Goal: Ask a question

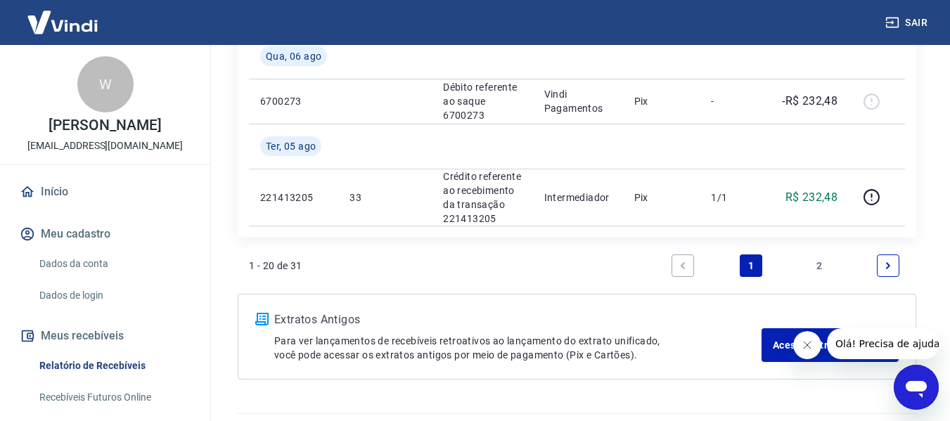
scroll to position [141, 0]
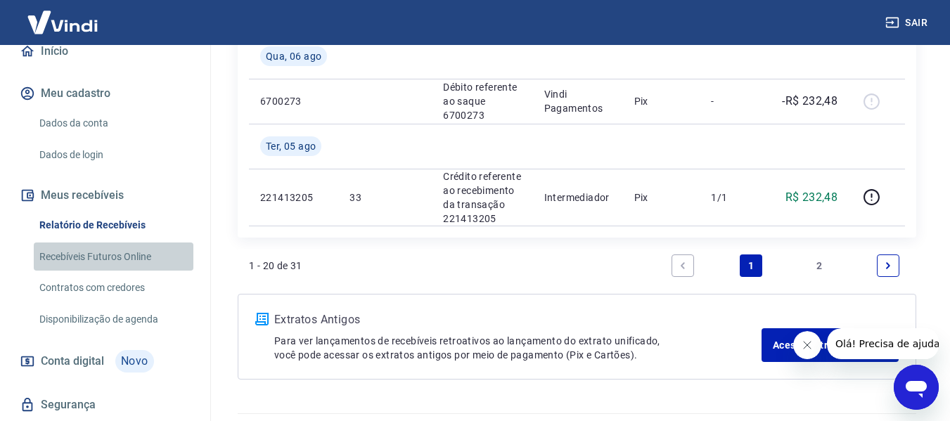
click at [141, 257] on link "Recebíveis Futuros Online" at bounding box center [114, 257] width 160 height 29
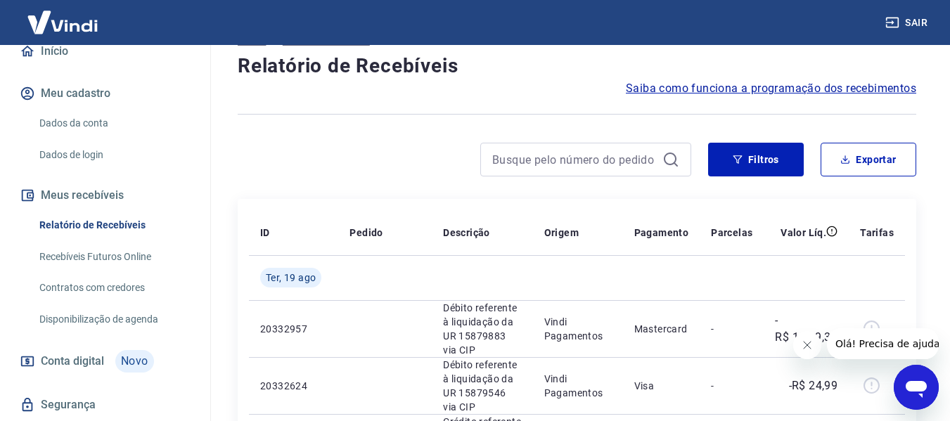
scroll to position [0, 0]
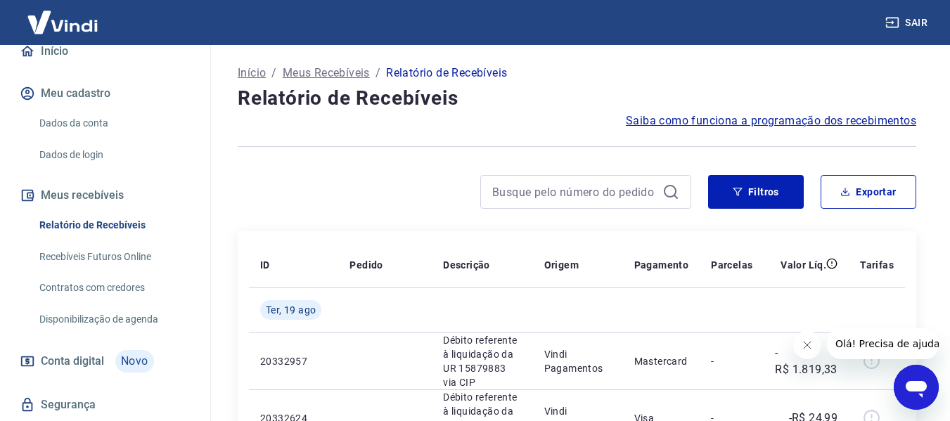
click at [918, 23] on button "Sair" at bounding box center [907, 23] width 51 height 26
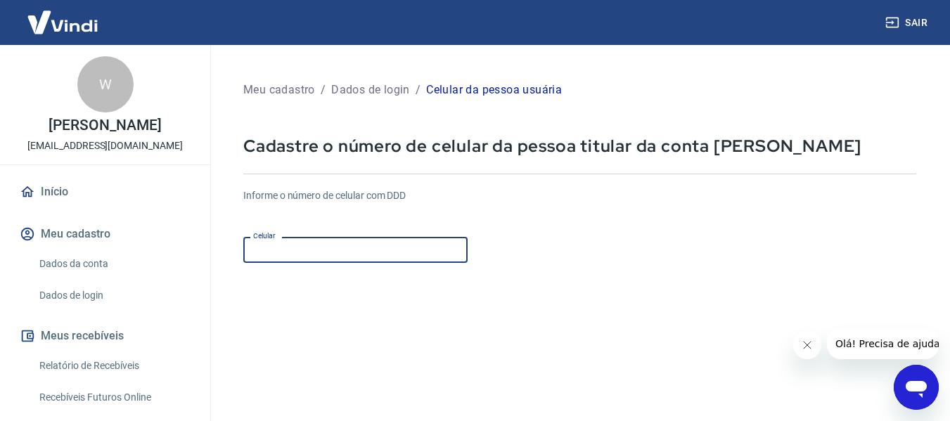
click at [371, 251] on input "Celular" at bounding box center [355, 250] width 224 height 26
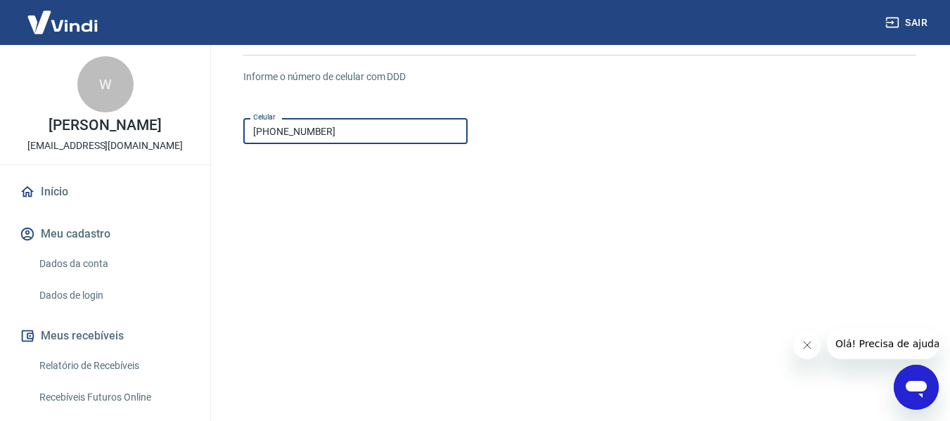
scroll to position [141, 0]
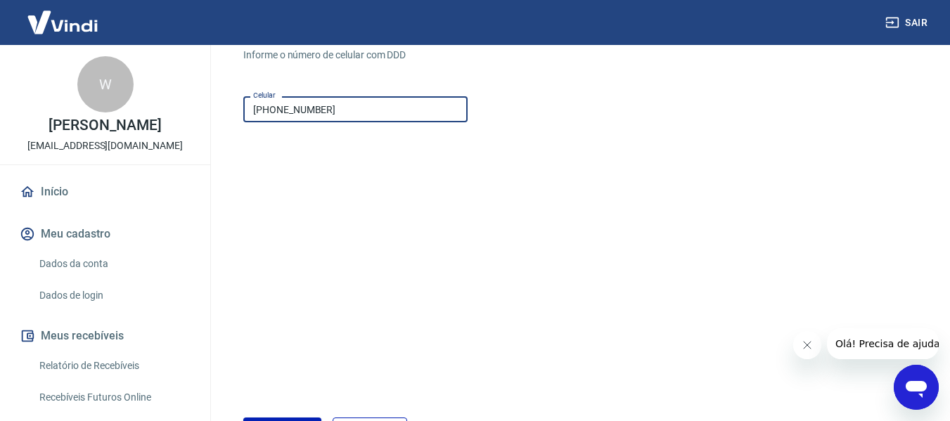
type input "[PHONE_NUMBER]"
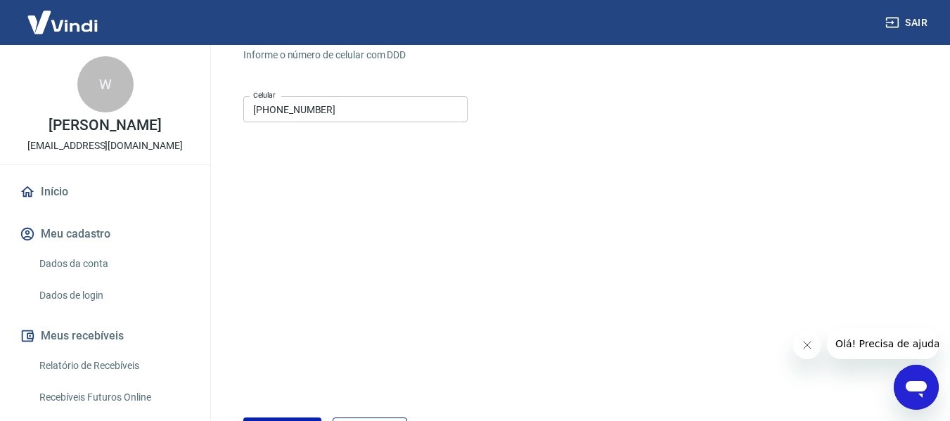
click at [425, 227] on form "Informe o número de celular com DDD Celular [PHONE_NUMBER] Celular Continuar Ca…" at bounding box center [579, 242] width 673 height 411
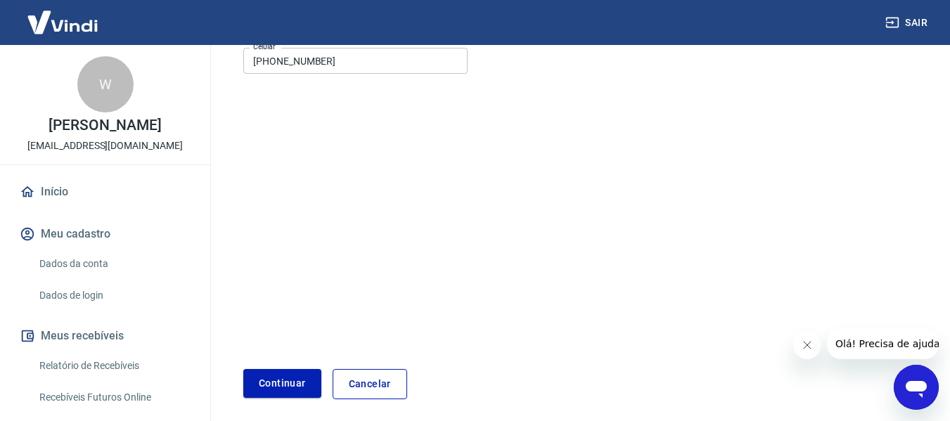
scroll to position [245, 0]
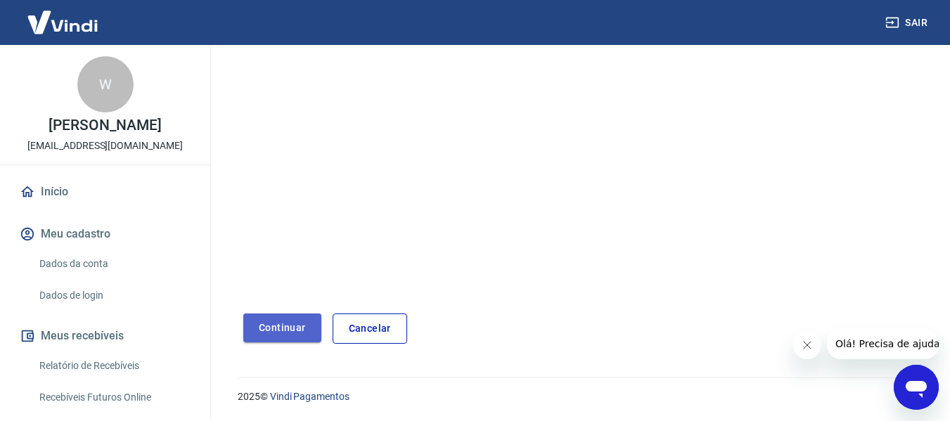
click at [278, 333] on button "Continuar" at bounding box center [282, 328] width 78 height 29
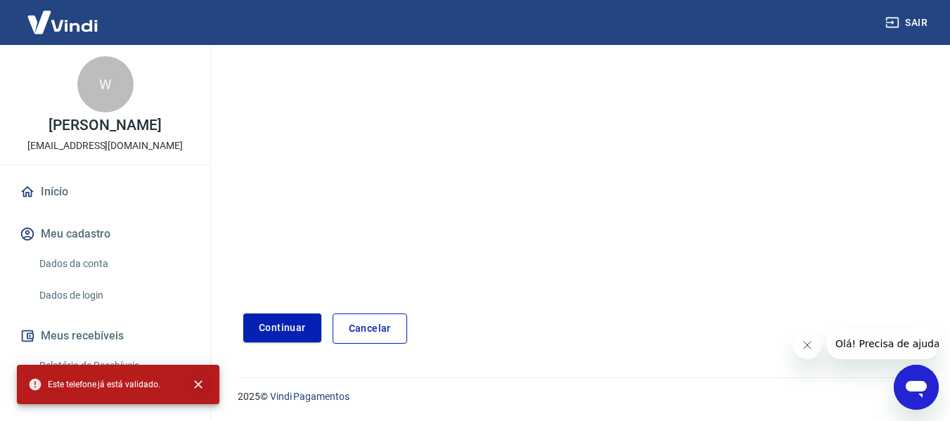
click at [198, 385] on icon "close" at bounding box center [198, 384] width 8 height 8
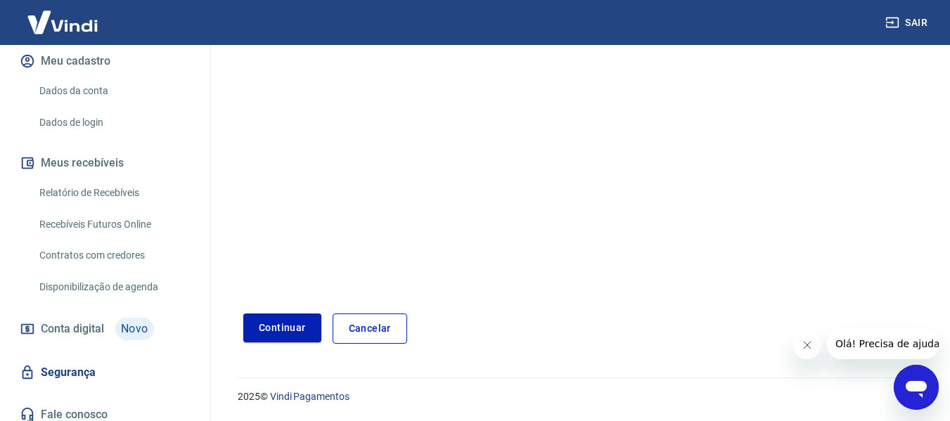
scroll to position [182, 0]
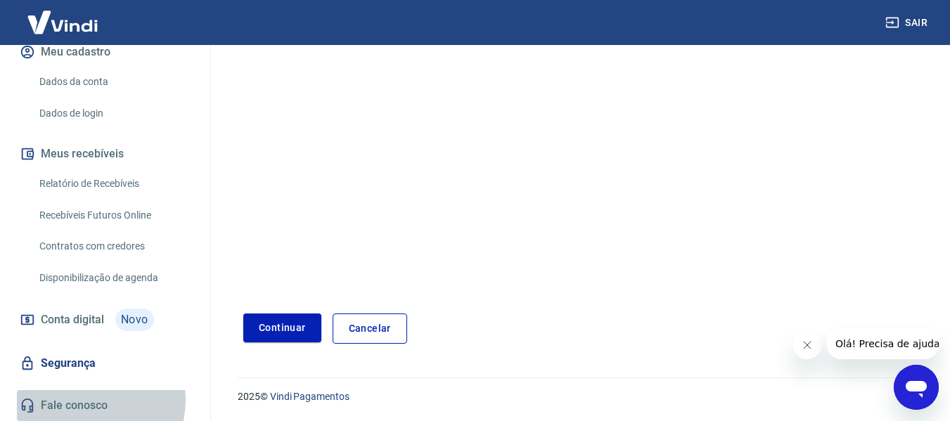
click at [87, 400] on link "Fale conosco" at bounding box center [105, 405] width 176 height 31
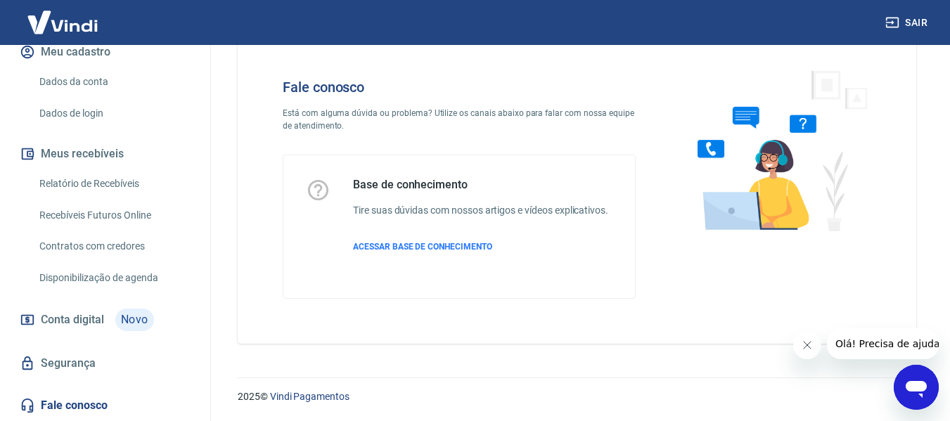
click at [898, 348] on span "Olá! Precisa de ajuda?" at bounding box center [890, 343] width 110 height 11
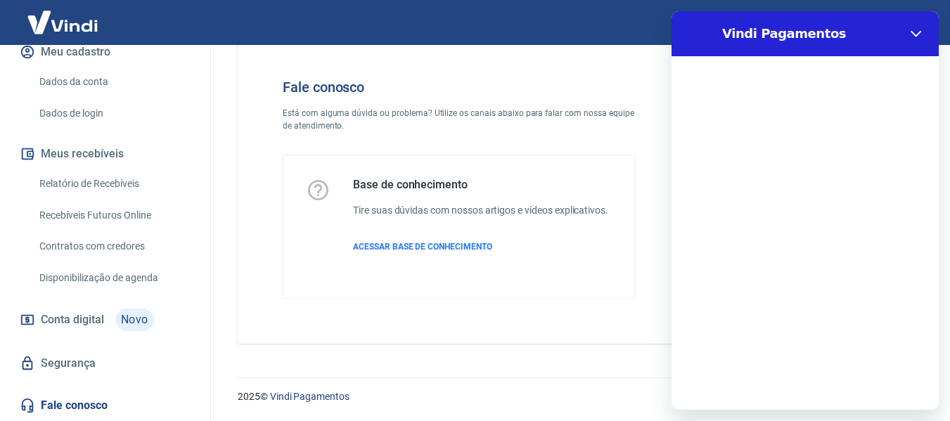
scroll to position [0, 0]
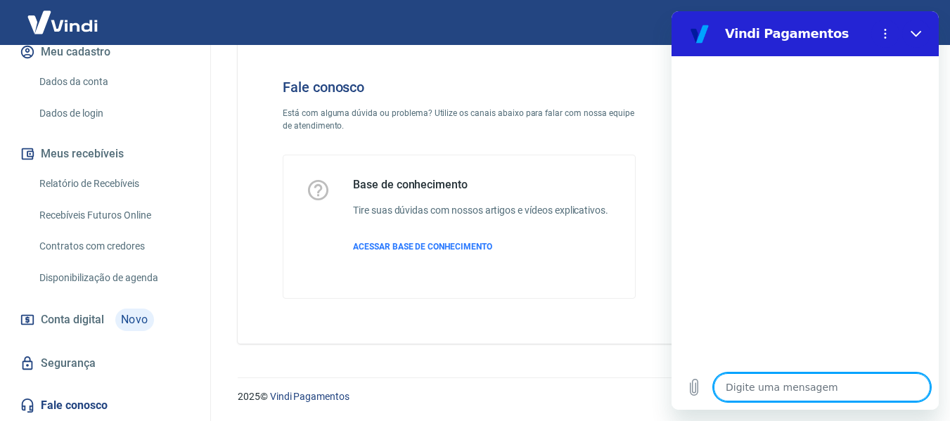
type textarea "E"
type textarea "x"
type textarea "R"
type textarea "x"
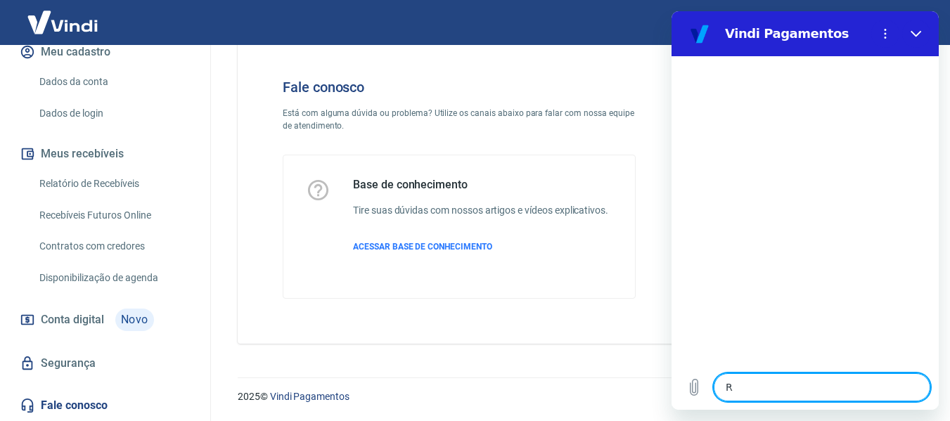
type textarea "Re"
type textarea "x"
type textarea "Rec"
type textarea "x"
type textarea "Rece"
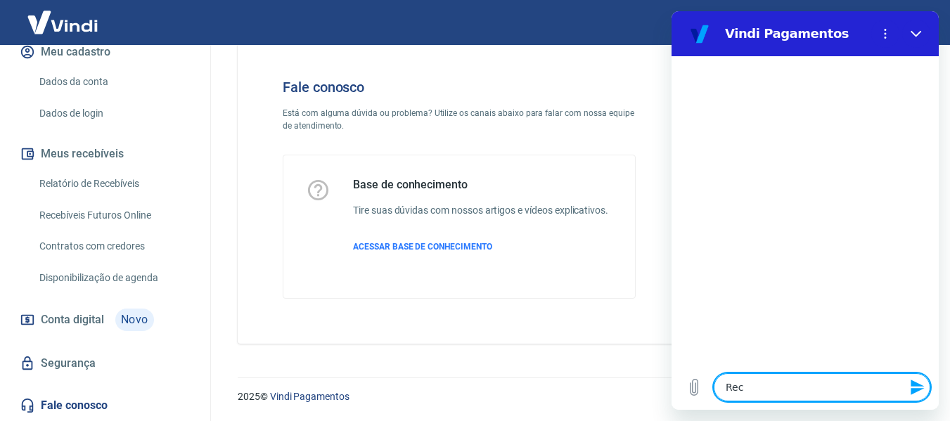
type textarea "x"
type textarea "Receb"
type textarea "x"
type textarea "Recebe"
type textarea "x"
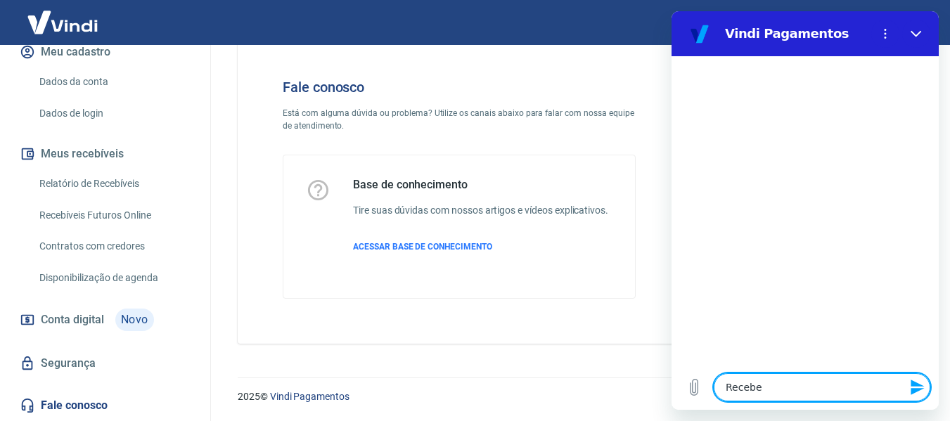
type textarea "Receb"
type textarea "x"
type textarea "Recebi"
type textarea "x"
type textarea "Recebi"
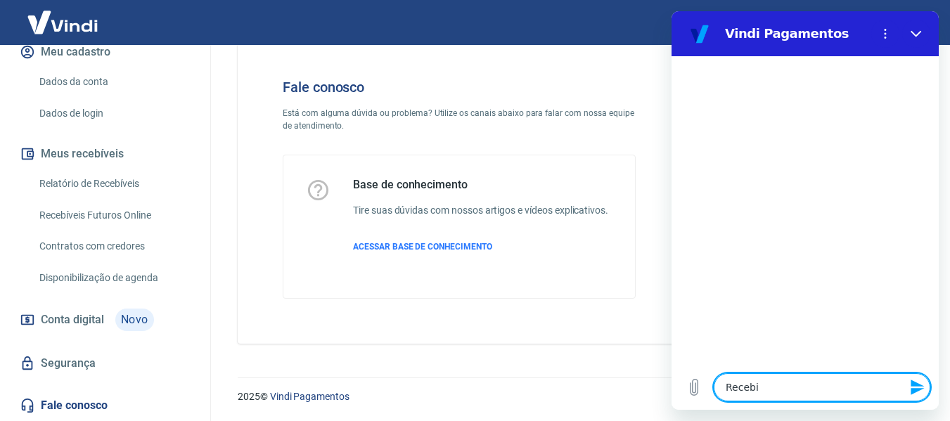
type textarea "x"
type textarea "Recebi u"
type textarea "x"
type textarea "Recebi um"
type textarea "x"
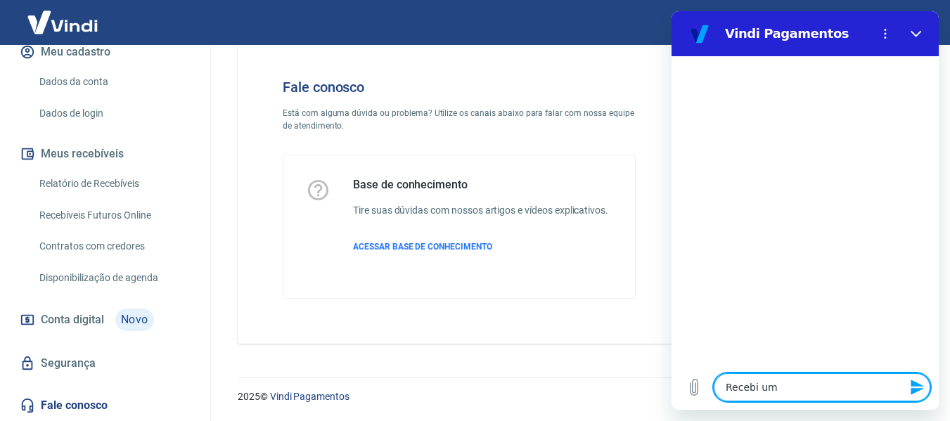
type textarea "Recebi um"
type textarea "x"
type textarea "Recebi um e"
type textarea "x"
type textarea "Recebi um em"
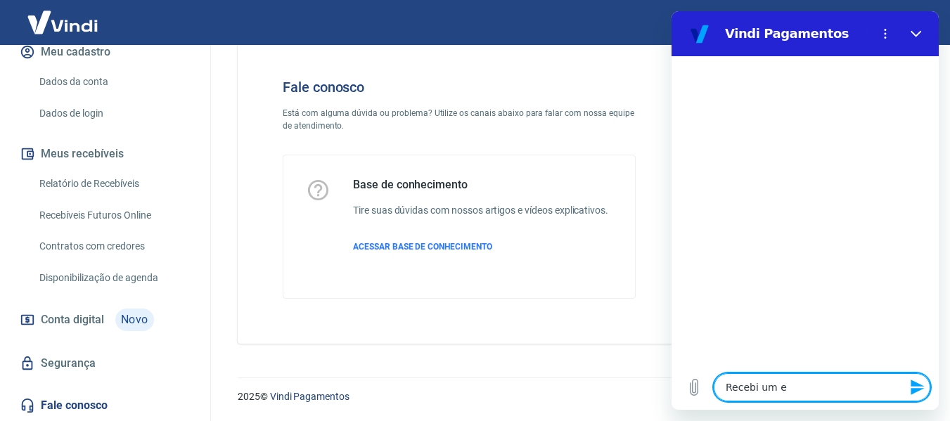
type textarea "x"
type textarea "Recebi um ema"
type textarea "x"
type textarea "Recebi um emal"
type textarea "x"
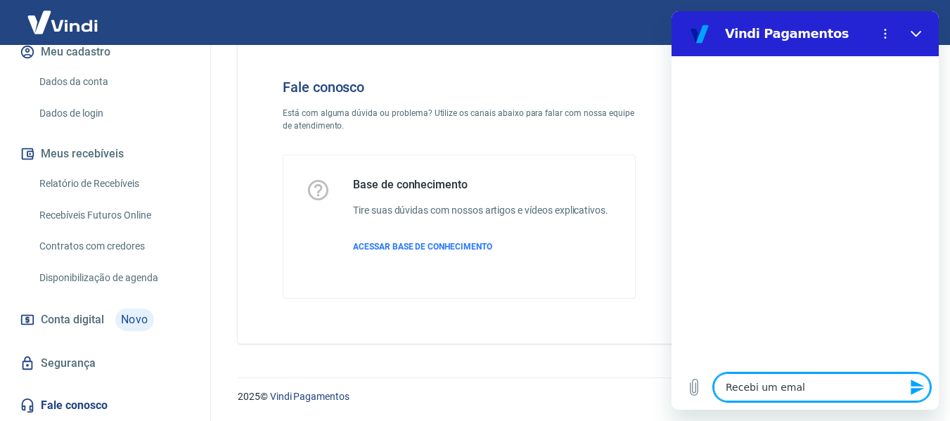
type textarea "Recebi um ema"
type textarea "x"
type textarea "Recebi um emai"
type textarea "x"
type textarea "Recebi um email"
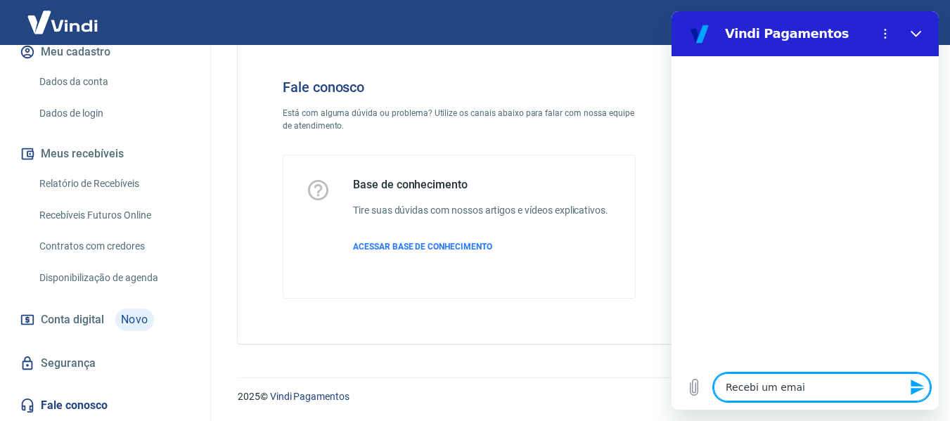
type textarea "x"
type textarea "Recebi um email"
type textarea "x"
type textarea "Recebi um email q"
type textarea "x"
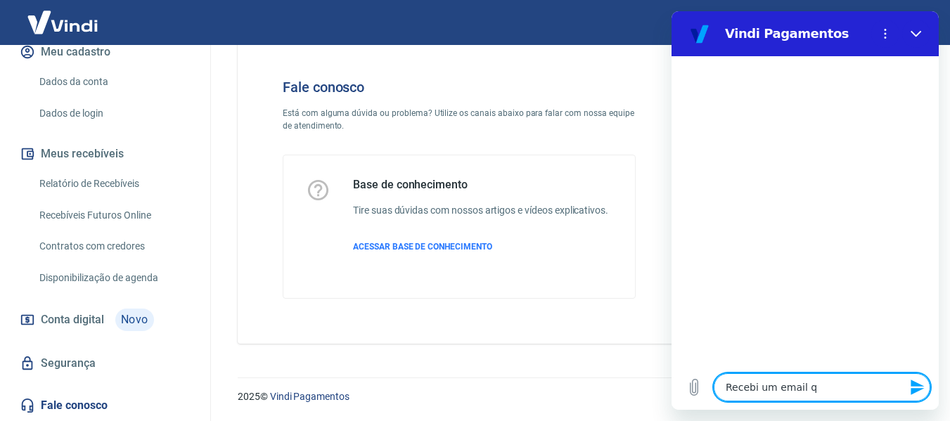
type textarea "Recebi um email qu"
type textarea "x"
type textarea "Recebi um email que"
type textarea "x"
type textarea "Recebi um email que"
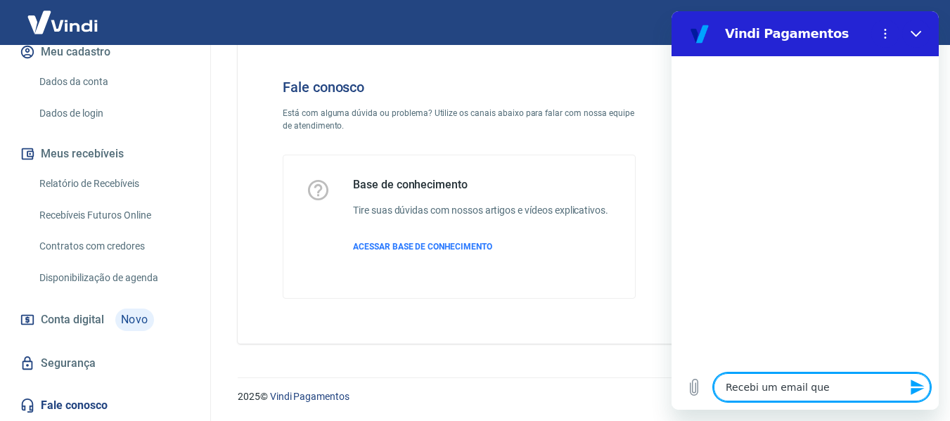
type textarea "x"
type textarea "Recebi um email que t"
type textarea "x"
type textarea "Recebi um email que te"
type textarea "x"
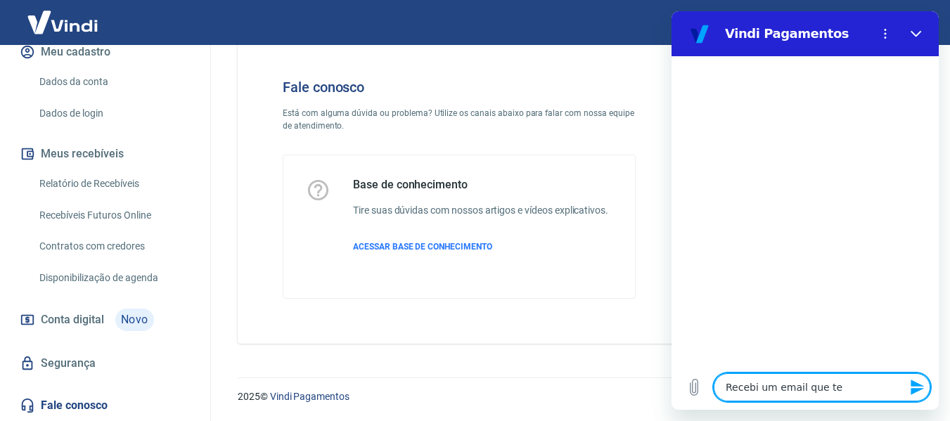
type textarea "Recebi um email que ten"
type textarea "x"
type textarea "Recebi um email que tenh"
type textarea "x"
type textarea "Recebi um email que tenho"
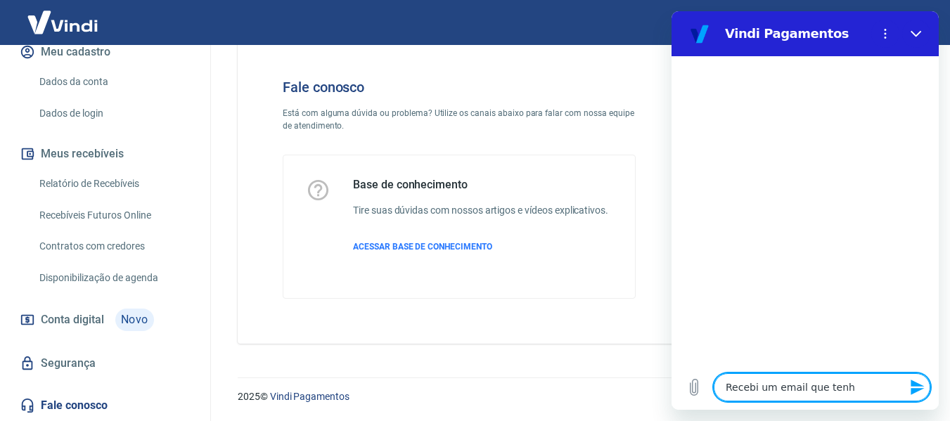
type textarea "x"
type textarea "Recebi um email que tenho"
type textarea "x"
type textarea "Recebi um email que tenho q"
type textarea "x"
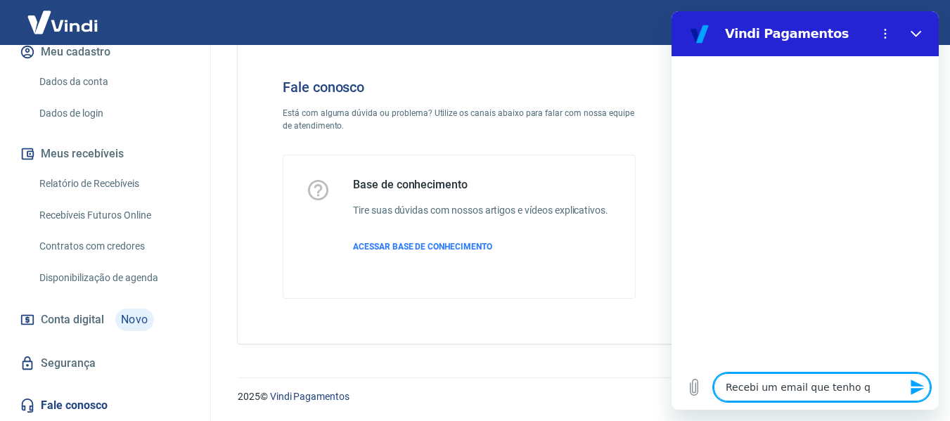
type textarea "Recebi um email que tenho"
type textarea "x"
type textarea "Recebi um email que tenho u"
type textarea "x"
type textarea "Recebi um email que tenho um"
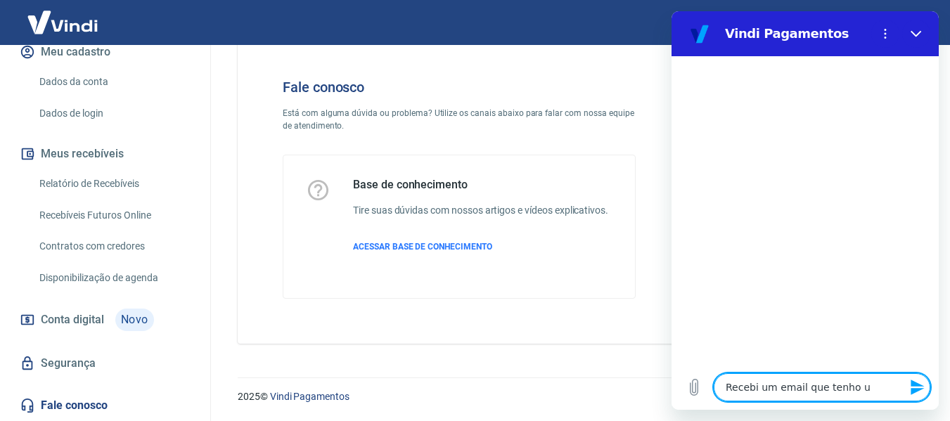
type textarea "x"
type textarea "Recebi um email que tenho uma"
type textarea "x"
type textarea "Recebi um email que tenho uma"
type textarea "x"
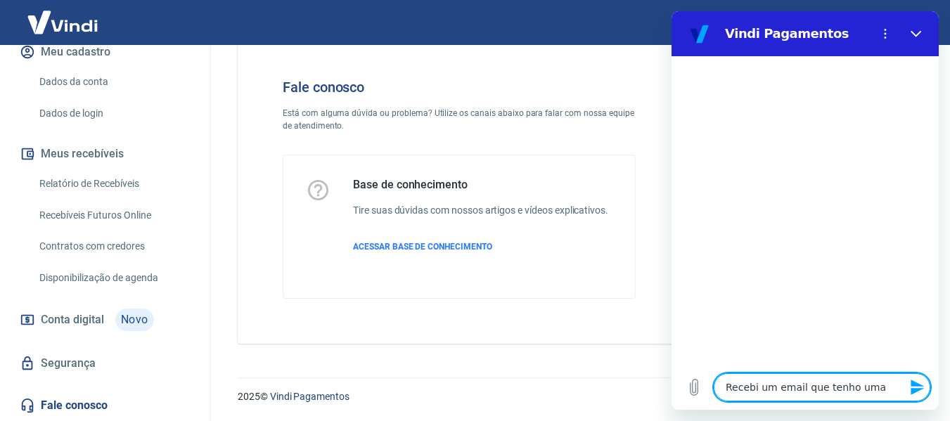
type textarea "Recebi um email que tenho uma f"
type textarea "x"
type textarea "Recebi um email que tenho uma fa"
type textarea "x"
type textarea "Recebi um email que tenho uma faq"
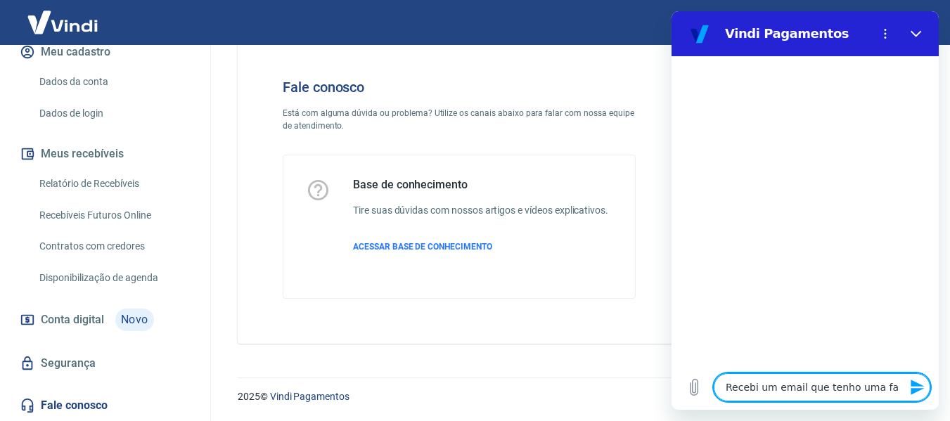
type textarea "x"
type textarea "Recebi um email que tenho uma faqt"
type textarea "x"
type textarea "Recebi um email que tenho uma faqtu"
type textarea "x"
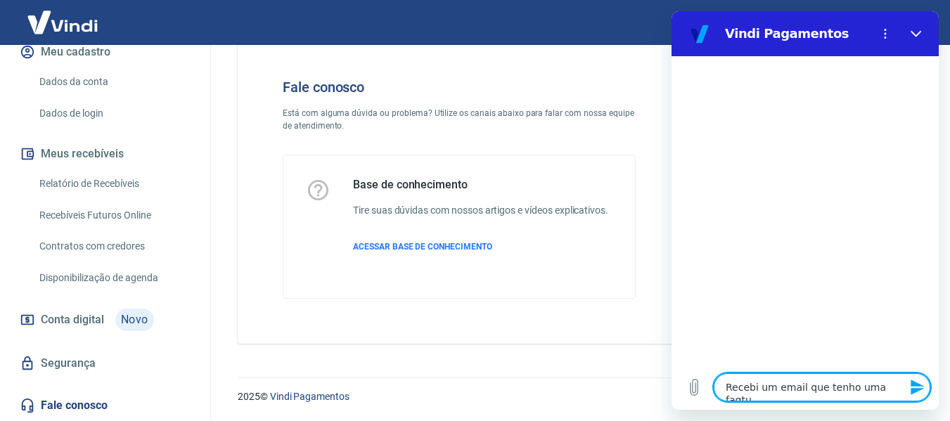
type textarea "Recebi um email que tenho uma faqtur"
type textarea "x"
type textarea "Recebi um email que tenho uma faqtura"
type textarea "x"
type textarea "Recebi um email que tenho uma faqtur"
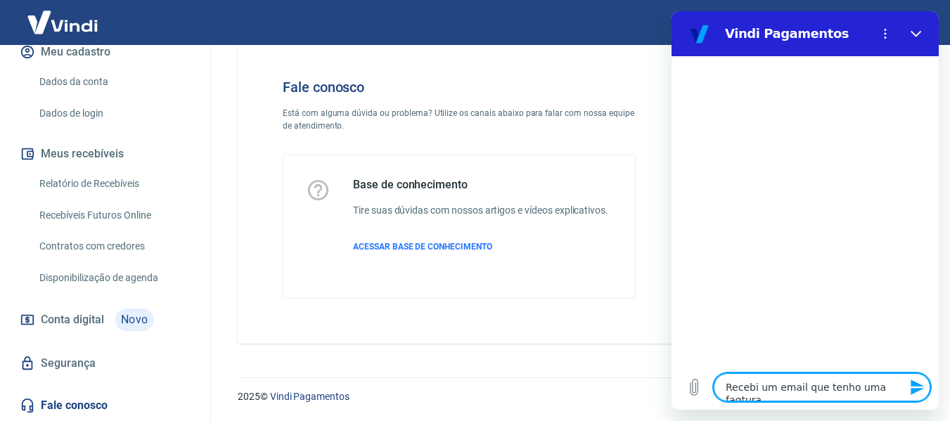
type textarea "x"
type textarea "Recebi um email que tenho uma faqtu"
type textarea "x"
type textarea "Recebi um email que tenho uma faqt"
type textarea "x"
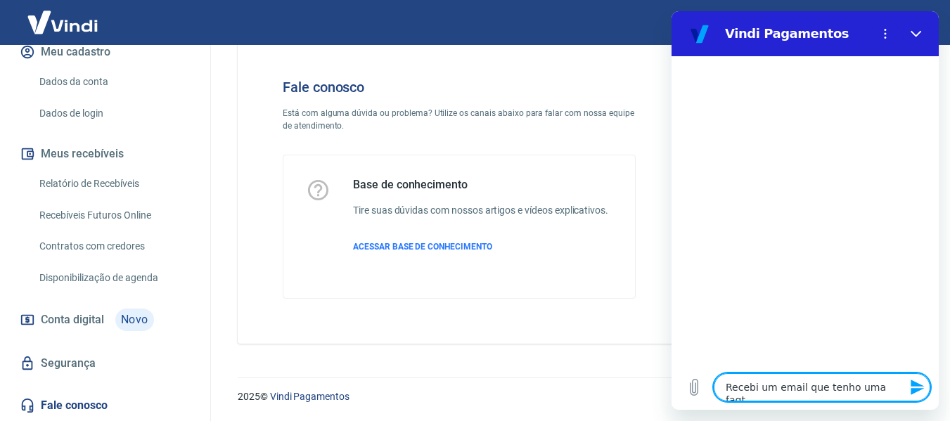
type textarea "Recebi um email que tenho uma faq"
type textarea "x"
type textarea "Recebi um email que tenho uma fa"
type textarea "x"
type textarea "Recebi um email que tenho uma fat"
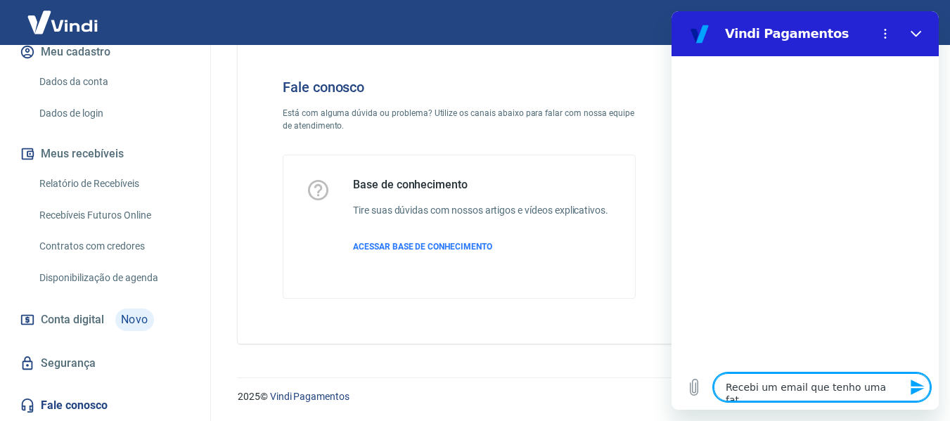
type textarea "x"
type textarea "Recebi um email que tenho uma fatu"
type textarea "x"
type textarea "Recebi um email que tenho uma fatur"
type textarea "x"
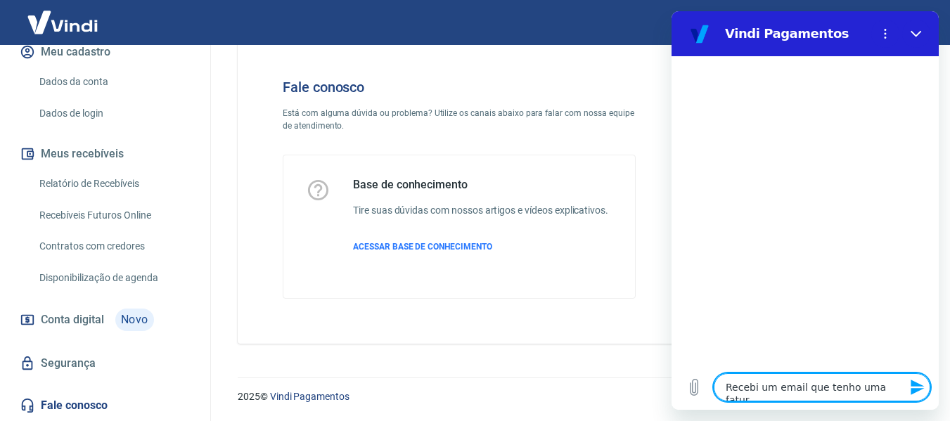
type textarea "Recebi um email que tenho uma fatura"
type textarea "x"
type textarea "Recebi um email que tenho uma fatura"
type textarea "x"
type textarea "Recebi um email que tenho uma fatura e"
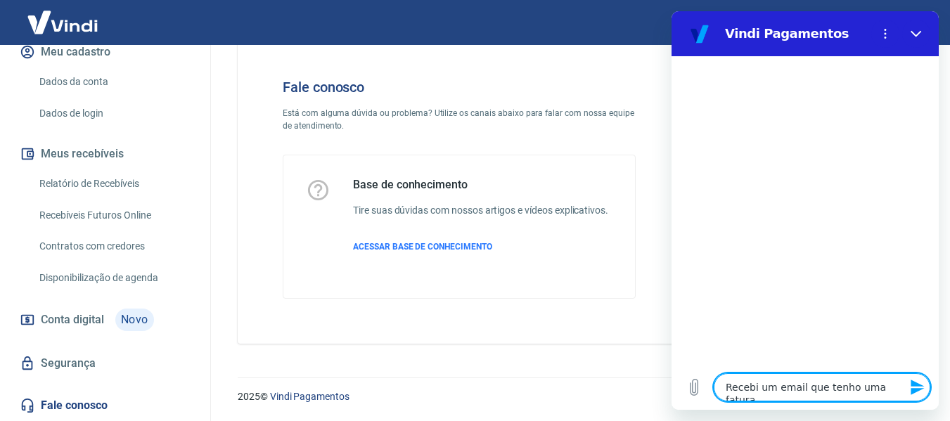
type textarea "x"
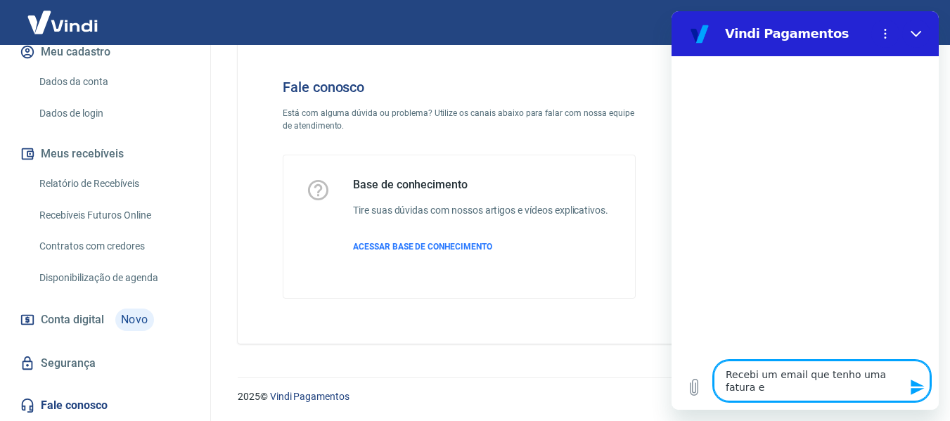
type textarea "Recebi um email que tenho uma fatura em"
type textarea "x"
type textarea "Recebi um email que tenho uma fatura em"
type textarea "x"
type textarea "Recebi um email que tenho uma fatura em a"
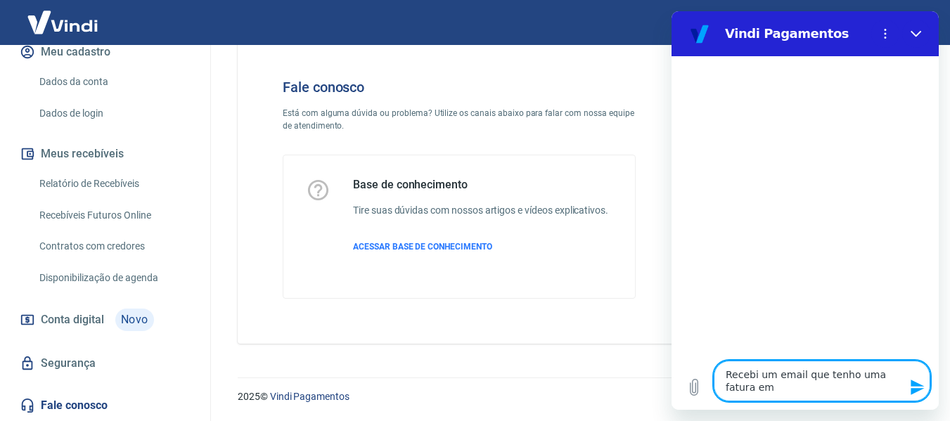
type textarea "x"
type textarea "Recebi um email que tenho uma fatura em ab"
type textarea "x"
type textarea "Recebi um email que tenho uma fatura em abe"
type textarea "x"
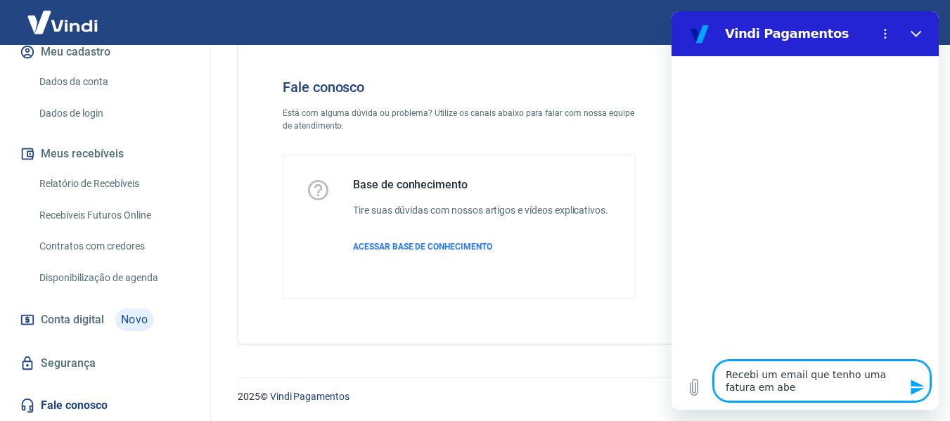
type textarea "Recebi um email que tenho uma fatura em aber"
type textarea "x"
type textarea "Recebi um email que tenho uma fatura em abert"
type textarea "x"
type textarea "Recebi um email que tenho uma fatura em aberto"
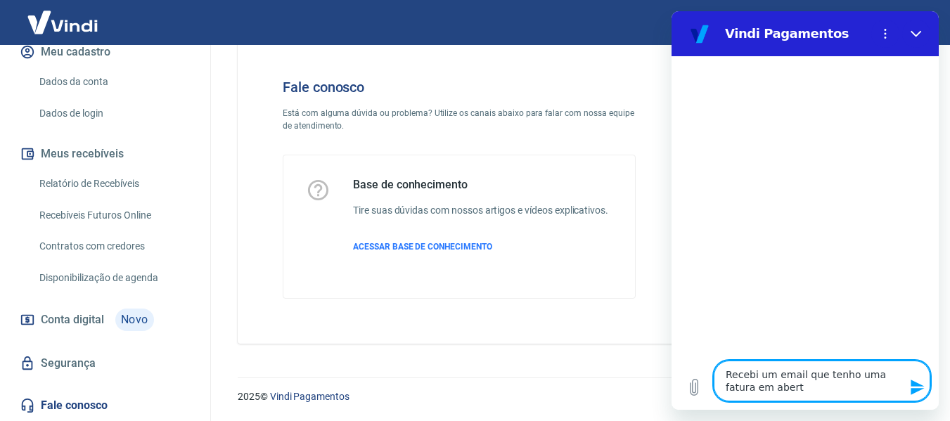
type textarea "x"
type textarea "Recebi um email que tenho uma fatura em aberto"
type textarea "x"
type textarea "Recebi um email que tenho uma fatura em aberto p"
type textarea "x"
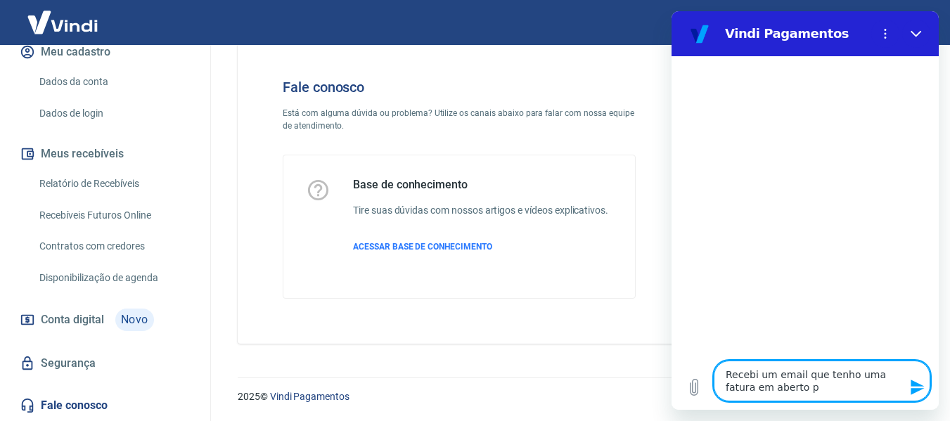
type textarea "Recebi um email que tenho uma fatura em aberto pa"
type textarea "x"
type textarea "Recebi um email que tenho uma fatura em aberto par"
type textarea "x"
type textarea "Recebi um email que tenho uma fatura em aberto para"
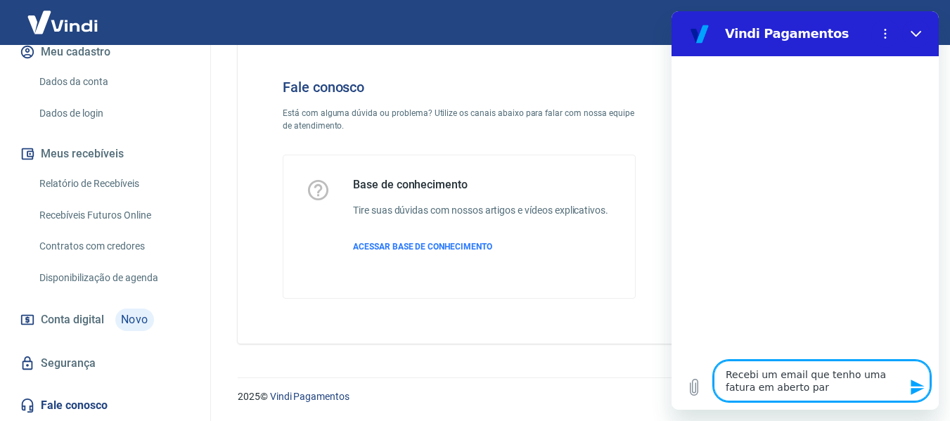
type textarea "x"
type textarea "Recebi um email que tenho uma fatura em aberto para"
type textarea "x"
type textarea "Recebi um email que tenho uma fatura em aberto para p"
type textarea "x"
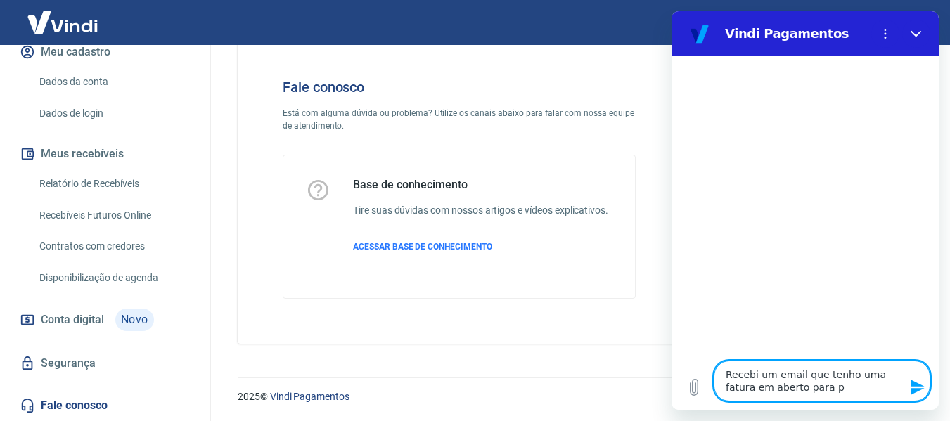
type textarea "Recebi um email que tenho uma fatura em aberto para pa"
type textarea "x"
type textarea "Recebi um email que tenho uma fatura em aberto para pag"
type textarea "x"
type textarea "Recebi um email que tenho uma fatura em aberto para paga"
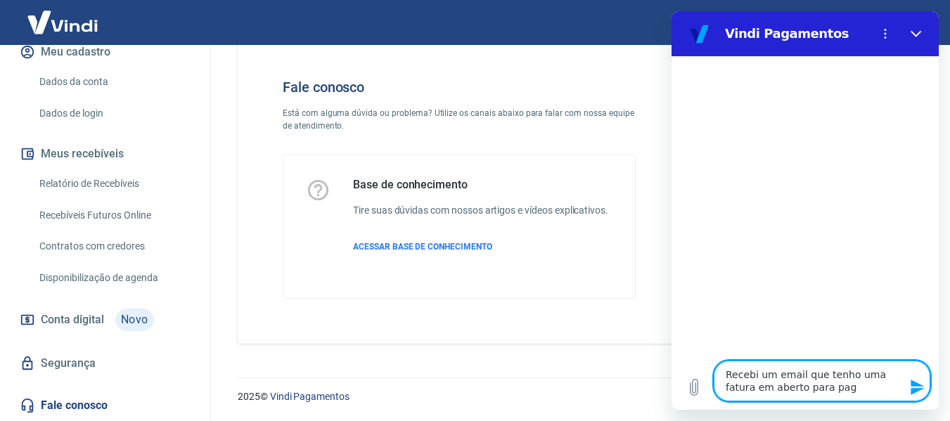
type textarea "x"
type textarea "Recebi um email que tenho uma fatura em aberto para pagar"
type textarea "x"
type textarea "Recebi um email que tenho uma fatura em aberto para pagar"
type textarea "x"
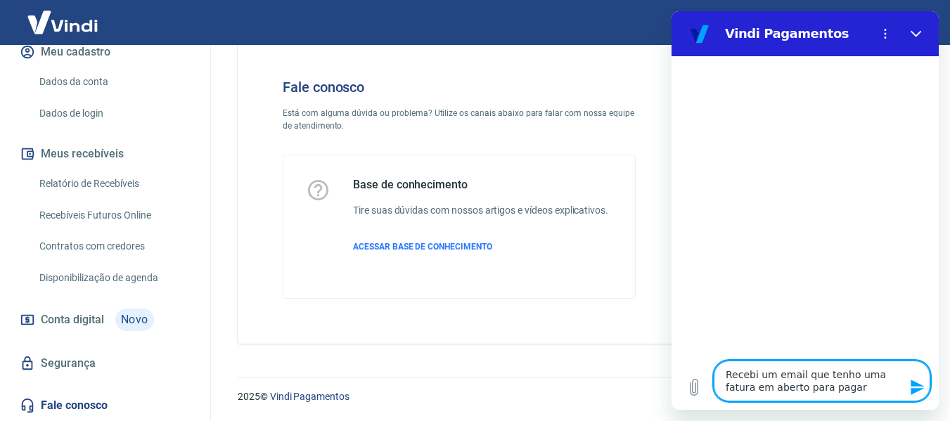
type textarea "Recebi um email que tenho uma fatura em aberto para pagar a"
type textarea "x"
type textarea "Recebi um email que tenho uma fatura em aberto para pagar"
type textarea "x"
type textarea "Recebi um email que tenho uma fatura em aberto para pagar p"
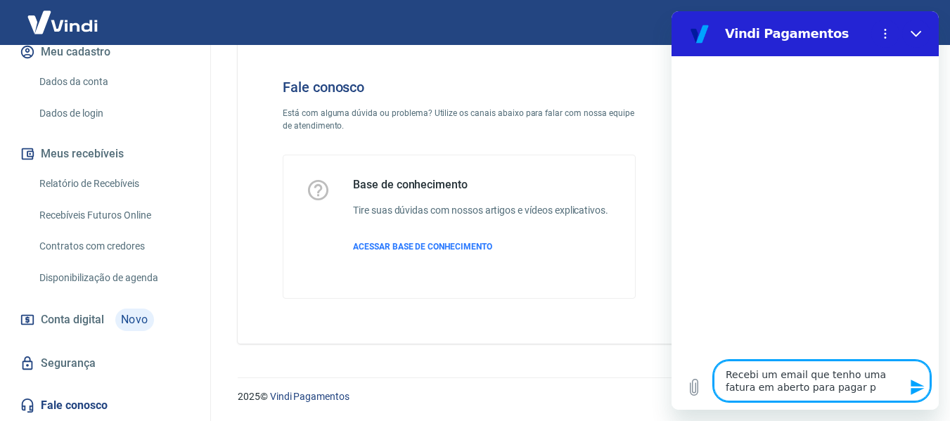
type textarea "x"
type textarea "Recebi um email que tenho uma fatura em aberto para pagar pa"
type textarea "x"
type textarea "Recebi um email que tenho uma fatura em aberto para pagar par"
type textarea "x"
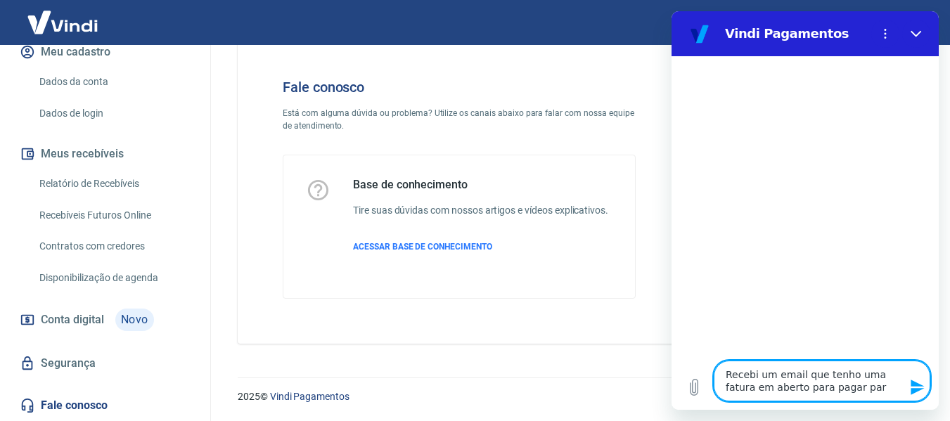
type textarea "Recebi um email que tenho uma fatura em aberto para pagar para"
type textarea "x"
type textarea "Recebi um email que tenho uma fatura em aberto para pagar para"
type textarea "x"
type textarea "Recebi um email que tenho uma fatura em aberto para pagar para a"
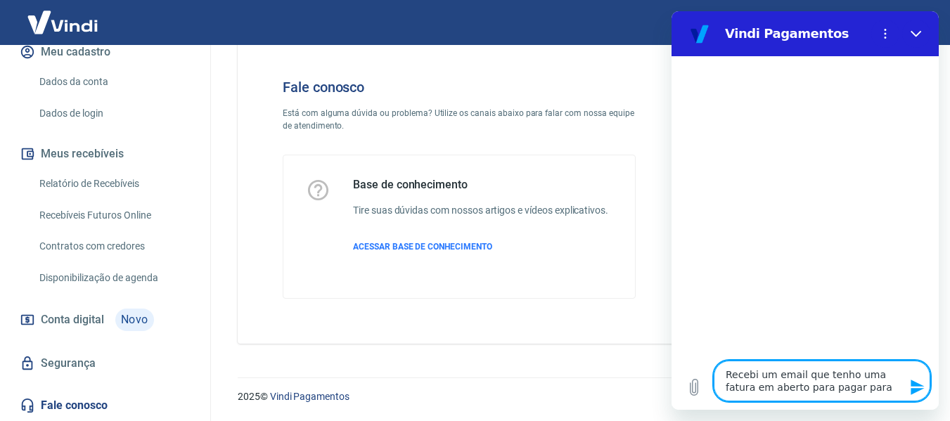
type textarea "x"
type textarea "Recebi um email que tenho uma fatura em aberto para pagar para a"
type textarea "x"
type textarea "Recebi um email que tenho uma fatura em aberto para pagar para a V"
type textarea "x"
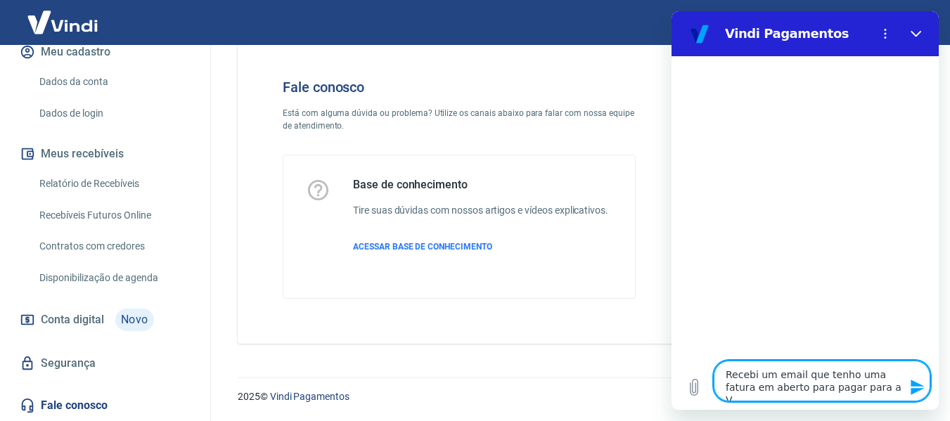
type textarea "Recebi um email que tenho uma fatura em aberto para pagar para a Vi"
type textarea "x"
type textarea "Recebi um email que tenho uma fatura em aberto para pagar para a Vin"
type textarea "x"
type textarea "Recebi um email que tenho uma fatura em aberto para pagar para a Vind"
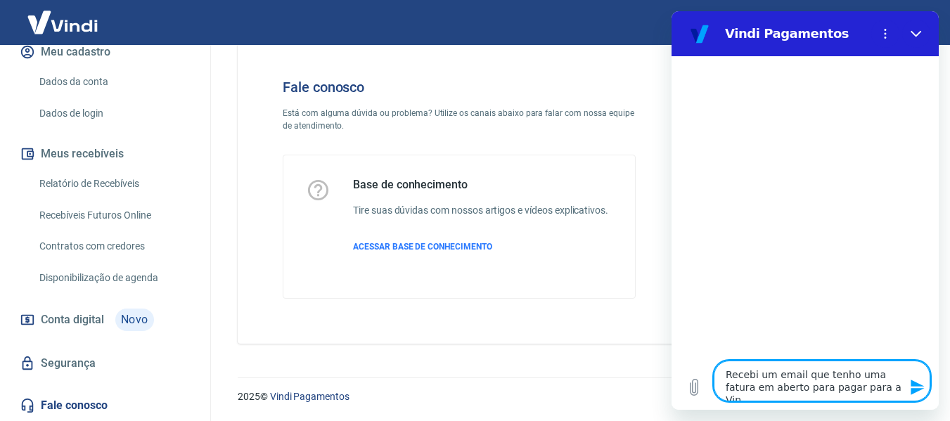
type textarea "x"
type textarea "Recebi um email que tenho uma fatura em aberto para pagar para a Vindi"
type textarea "x"
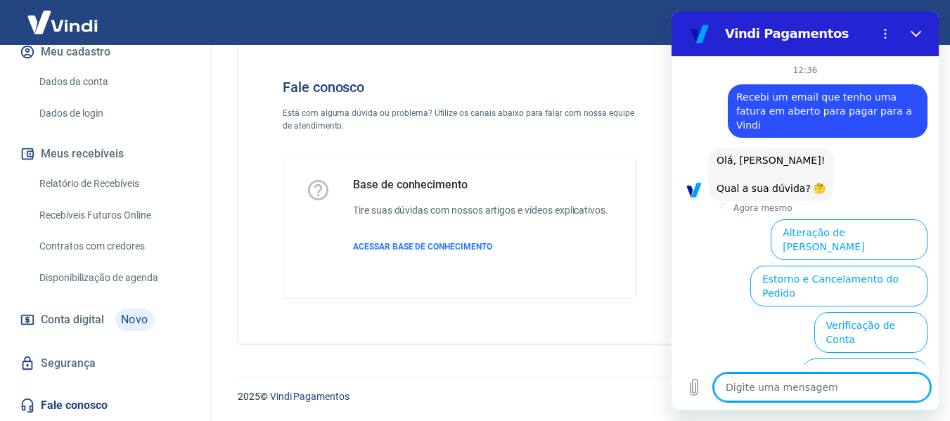
scroll to position [129, 0]
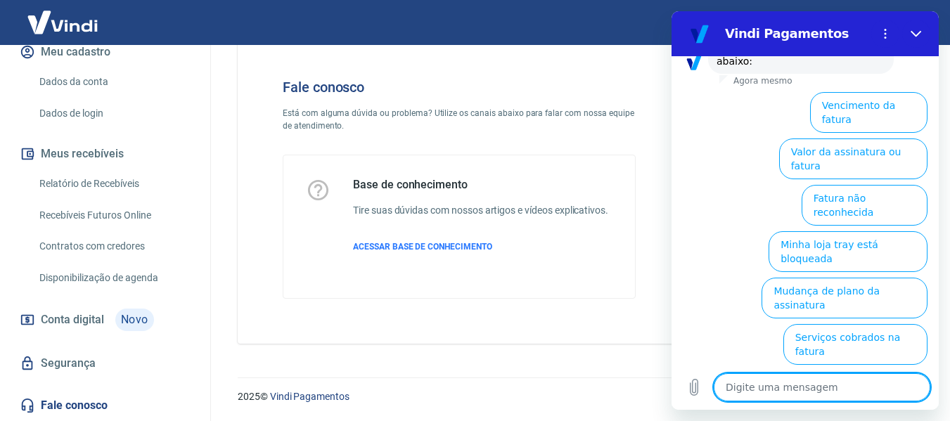
scroll to position [224, 0]
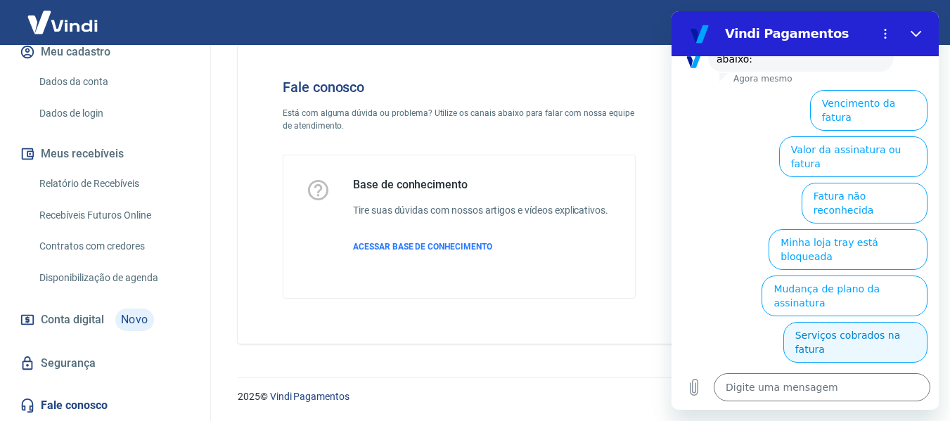
click at [891, 322] on button "Serviços cobrados na fatura" at bounding box center [855, 342] width 144 height 41
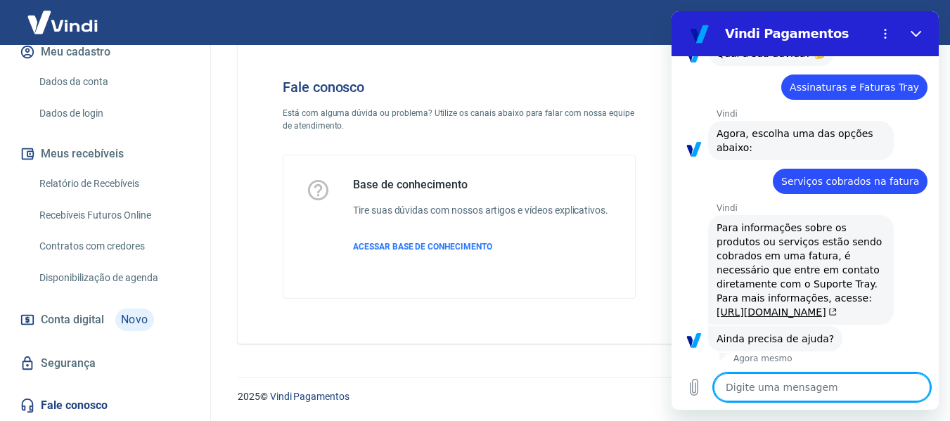
scroll to position [212, 0]
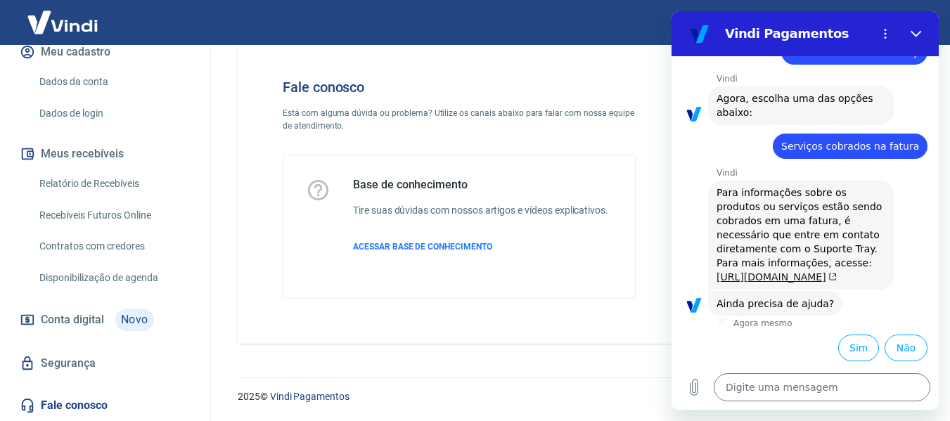
click at [763, 271] on link "[URL][DOMAIN_NAME]" at bounding box center [777, 276] width 120 height 11
type textarea "x"
